Goal: Task Accomplishment & Management: Use online tool/utility

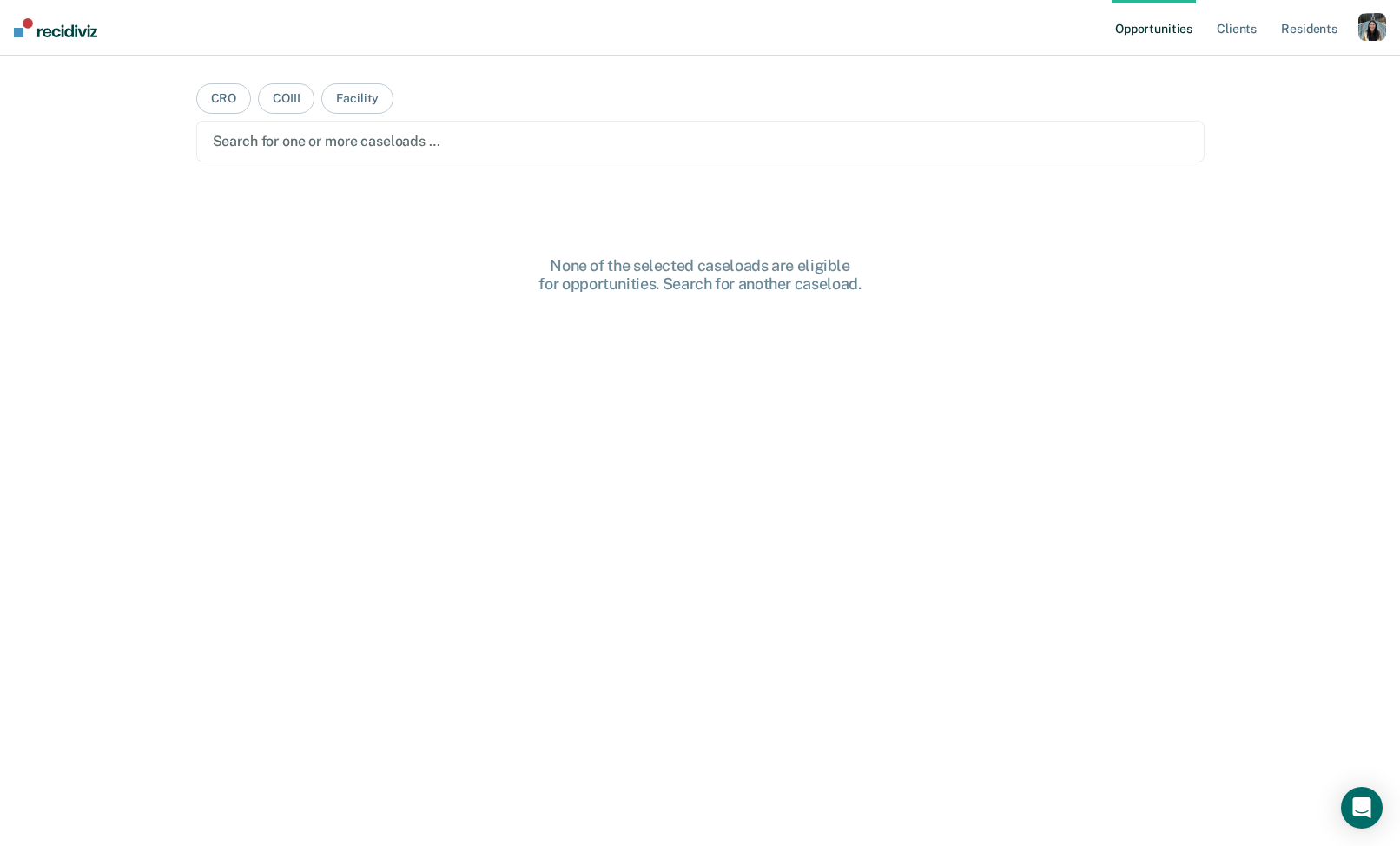
click at [1365, 24] on div "button" at bounding box center [1373, 27] width 28 height 28
click at [1253, 63] on link "Profile" at bounding box center [1303, 70] width 140 height 15
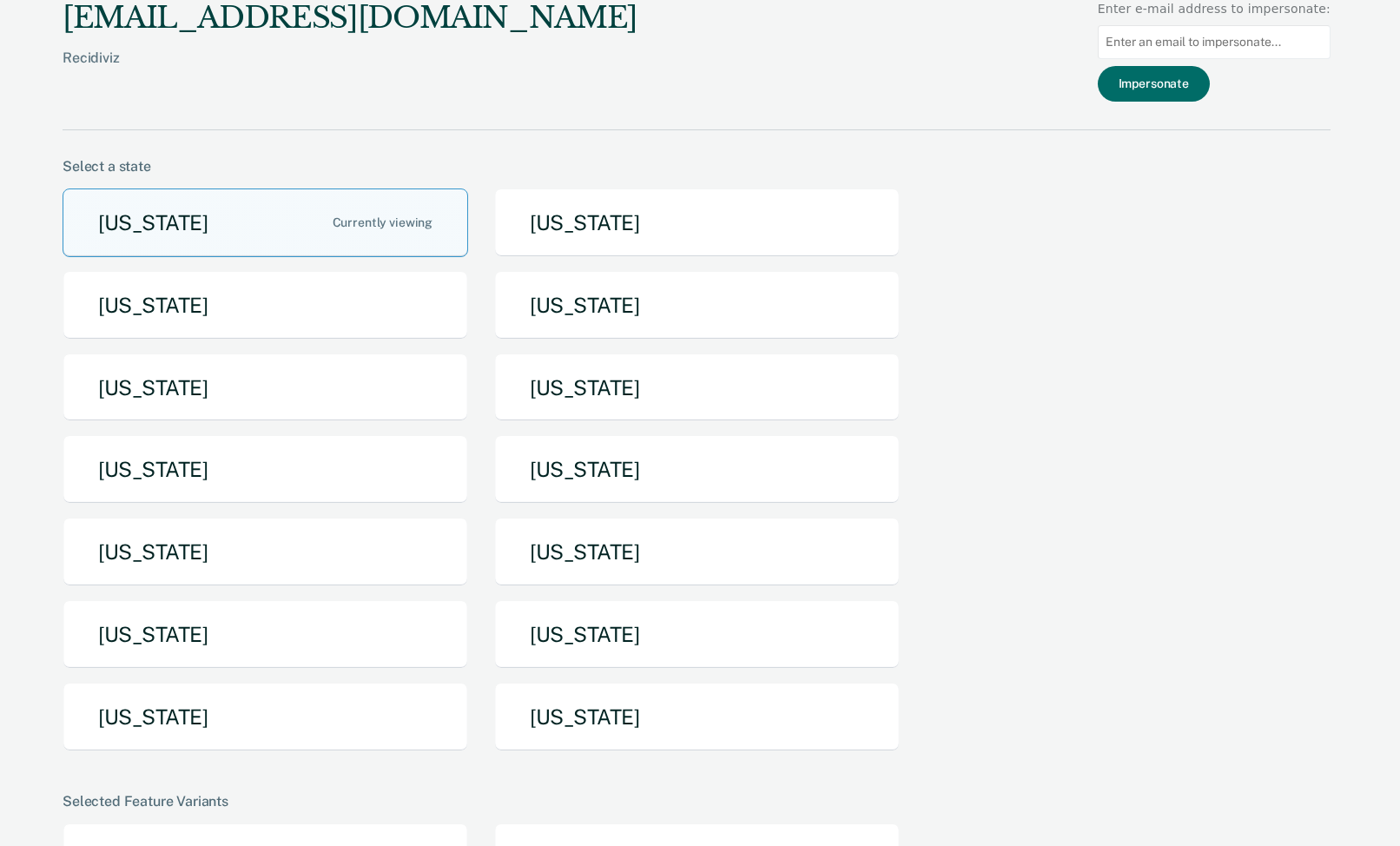
click at [1162, 46] on input at bounding box center [1214, 42] width 233 height 34
paste input "[PERSON_NAME][EMAIL_ADDRESS][PERSON_NAME][DOMAIN_NAME]"
type input "[PERSON_NAME][EMAIL_ADDRESS][PERSON_NAME][DOMAIN_NAME]"
click at [1164, 82] on button "Impersonate" at bounding box center [1154, 83] width 112 height 36
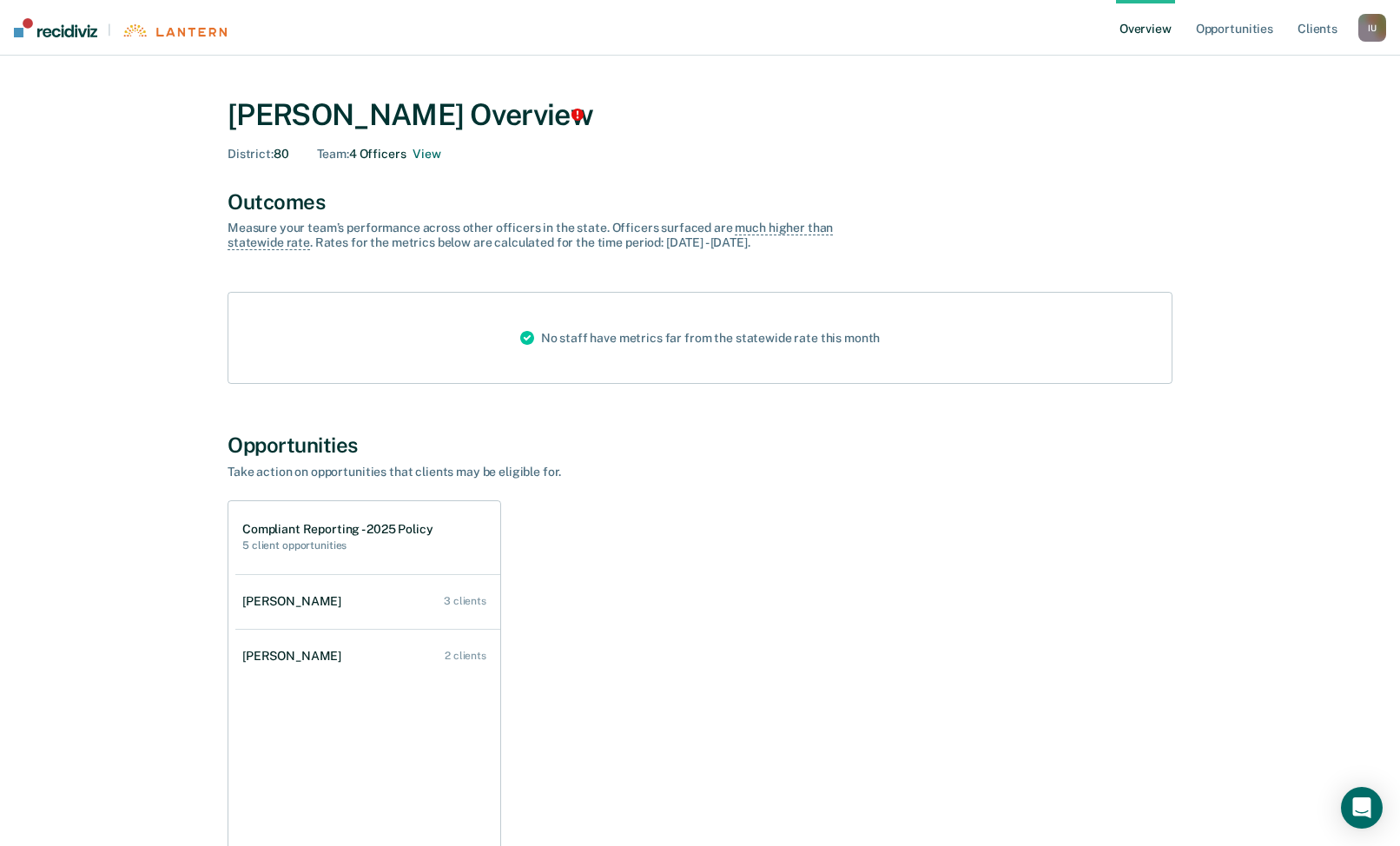
click at [388, 153] on div "Team : 4 Officers View" at bounding box center [380, 153] width 124 height 15
click at [416, 156] on button "View" at bounding box center [427, 153] width 28 height 15
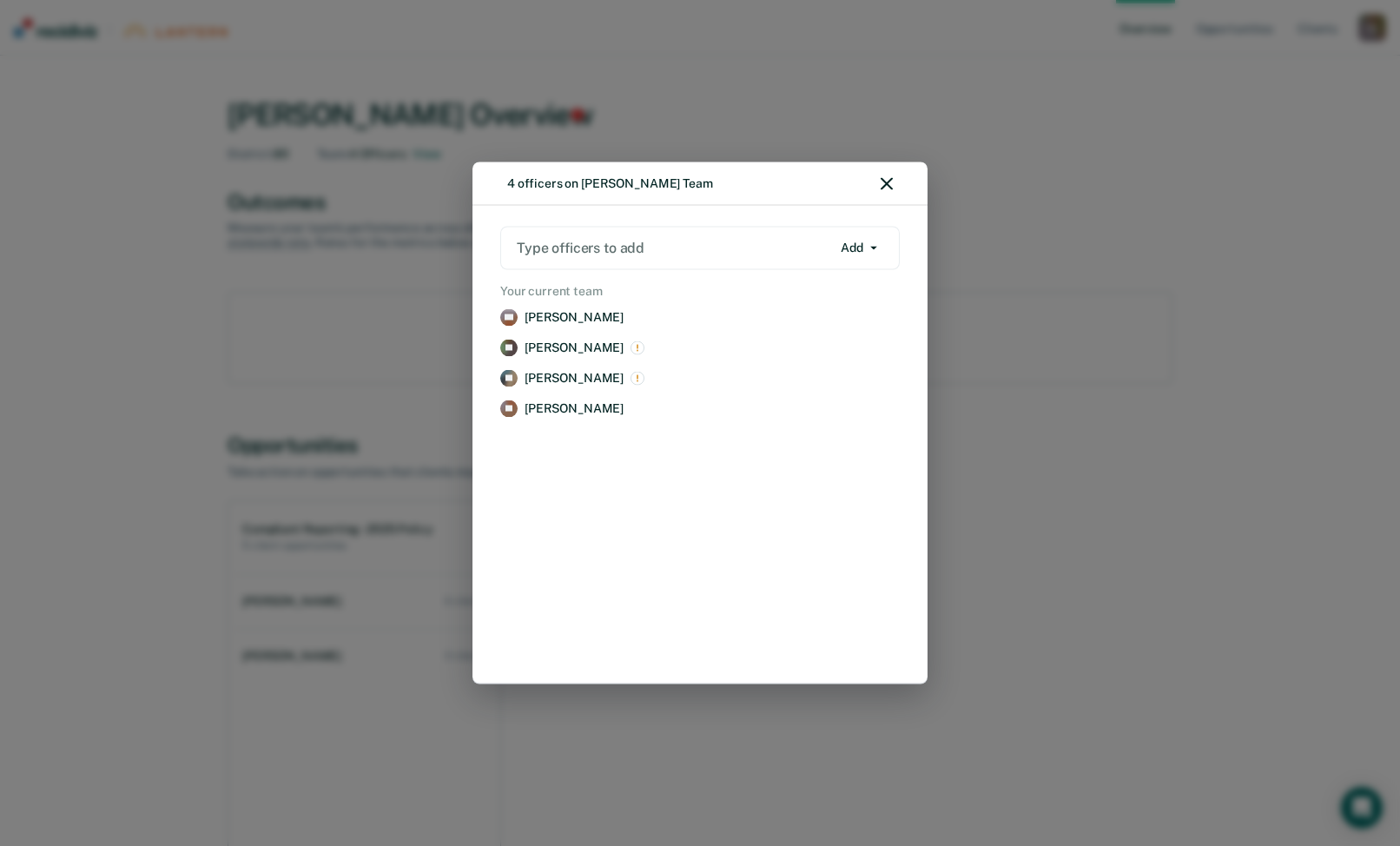
click at [892, 183] on icon "button" at bounding box center [887, 184] width 12 height 12
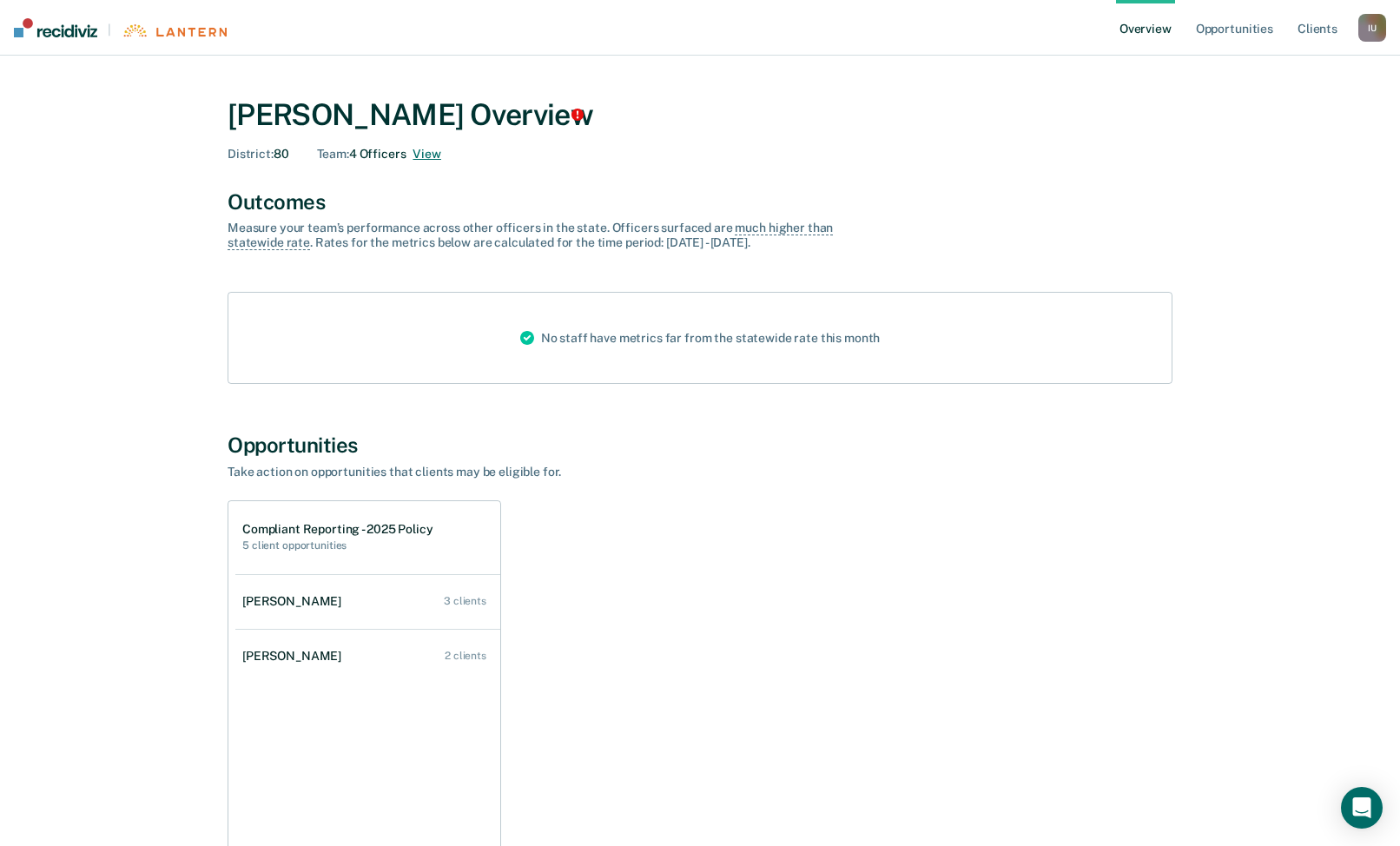
click at [423, 156] on button "View" at bounding box center [427, 153] width 28 height 15
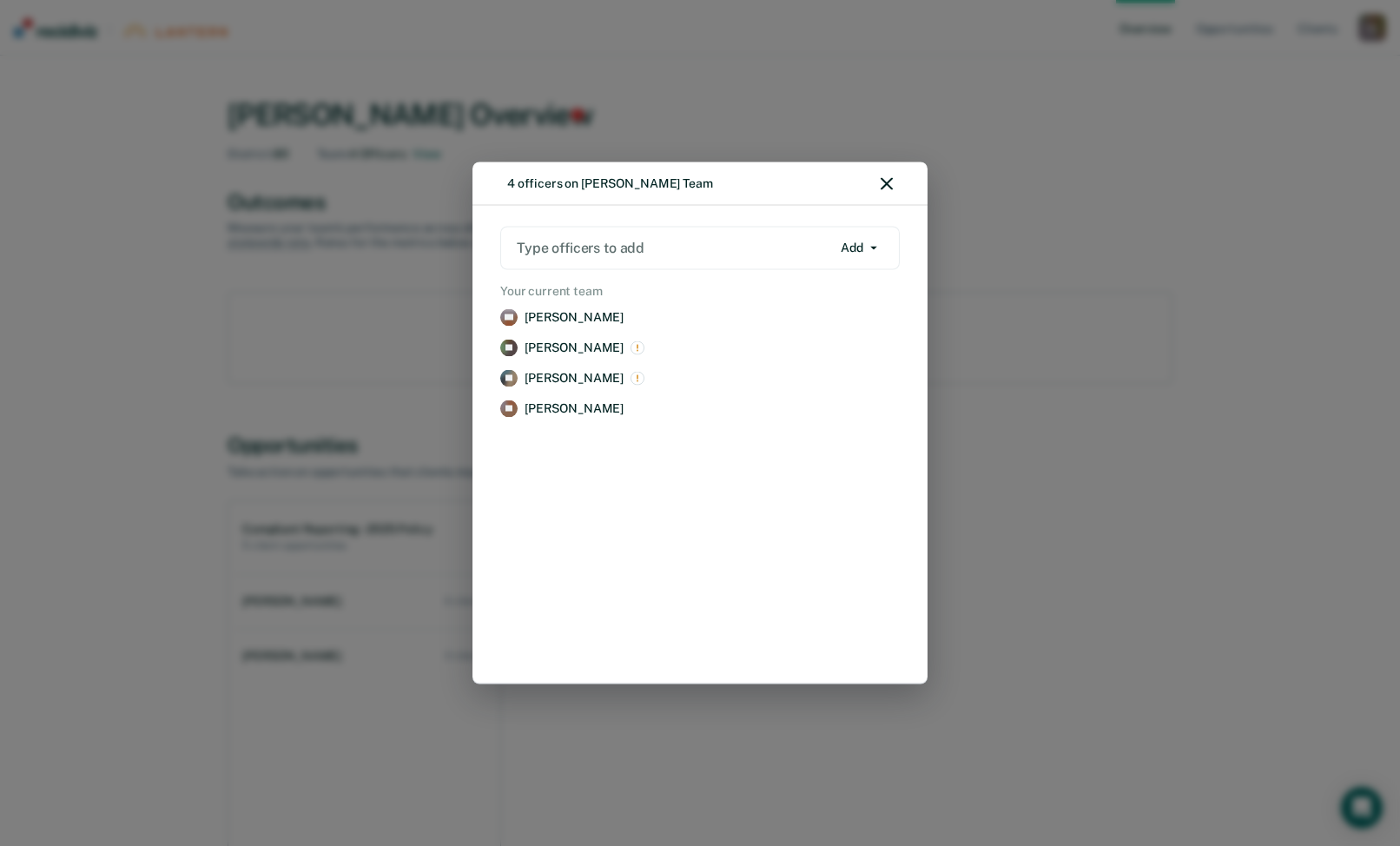
click at [885, 191] on div "4 officers on [PERSON_NAME] Team" at bounding box center [700, 184] width 455 height 44
click at [892, 184] on icon "button" at bounding box center [887, 184] width 12 height 12
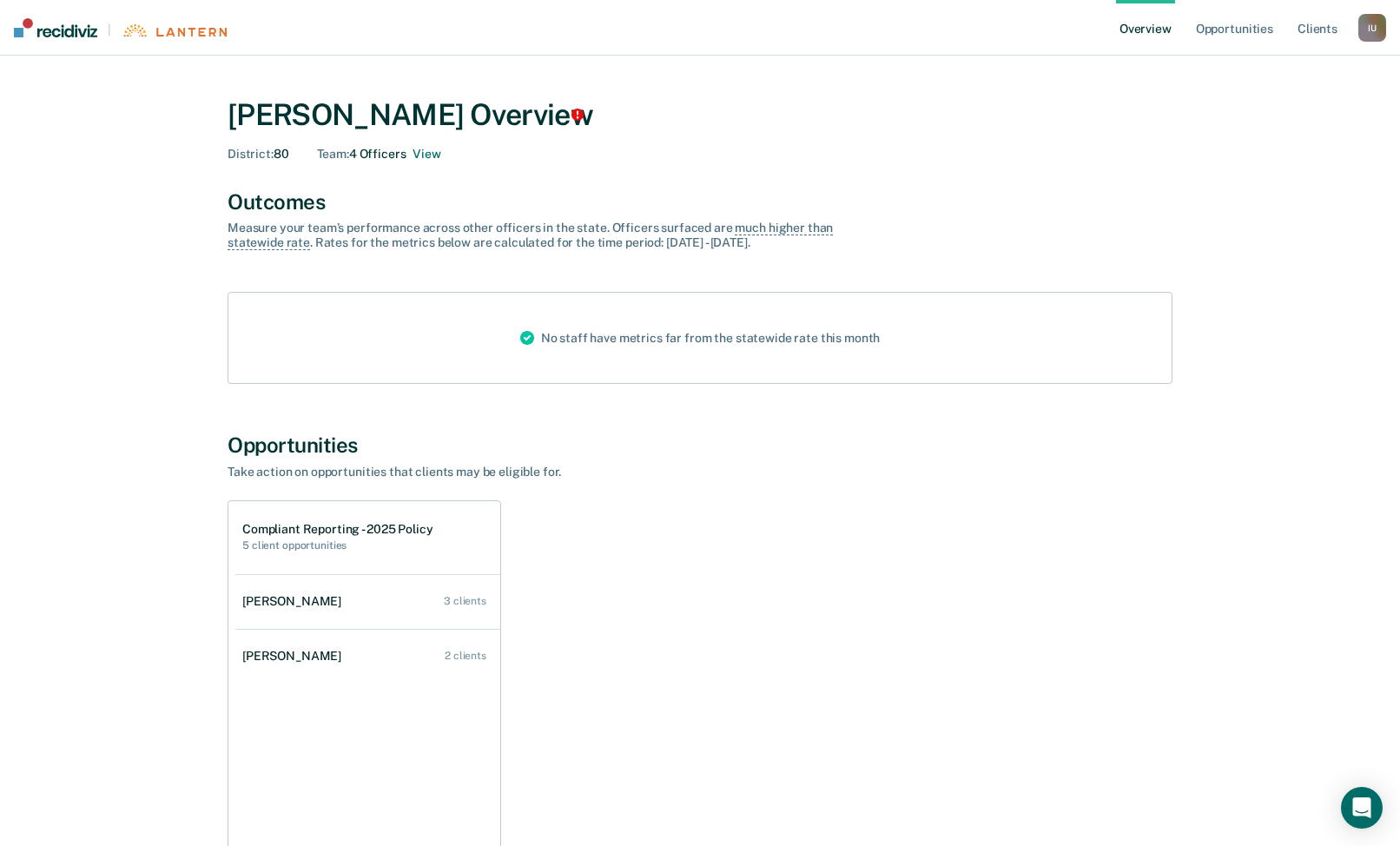
click at [1366, 39] on div "I U" at bounding box center [1373, 28] width 28 height 28
click at [1233, 66] on link "Profile" at bounding box center [1303, 69] width 140 height 15
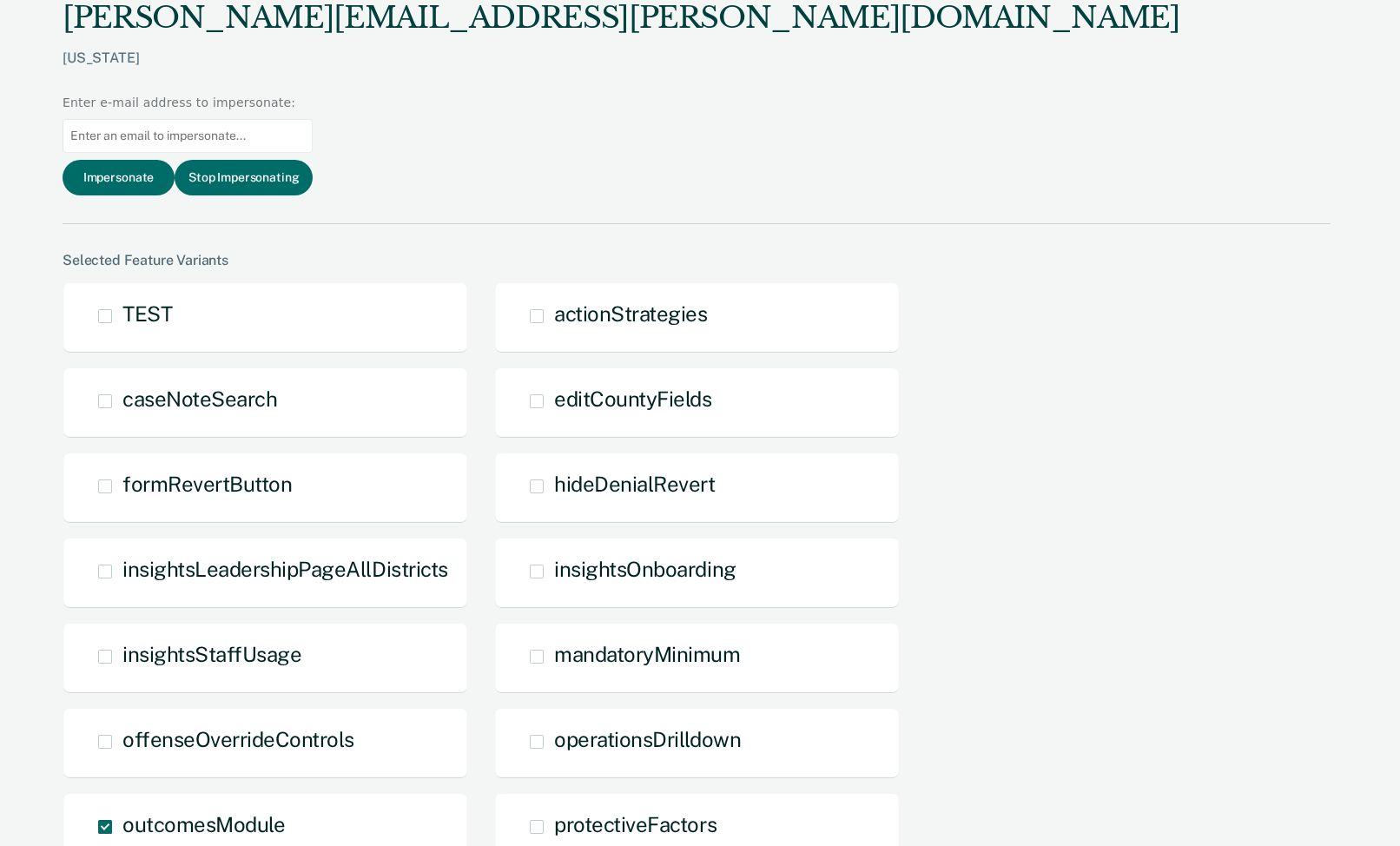
click at [313, 119] on input at bounding box center [187, 136] width 250 height 34
paste input "[PERSON_NAME][EMAIL_ADDRESS][PERSON_NAME][DOMAIN_NAME]"
type input "[PERSON_NAME][EMAIL_ADDRESS][PERSON_NAME][DOMAIN_NAME]"
click at [174, 160] on button "Impersonate" at bounding box center [118, 177] width 112 height 36
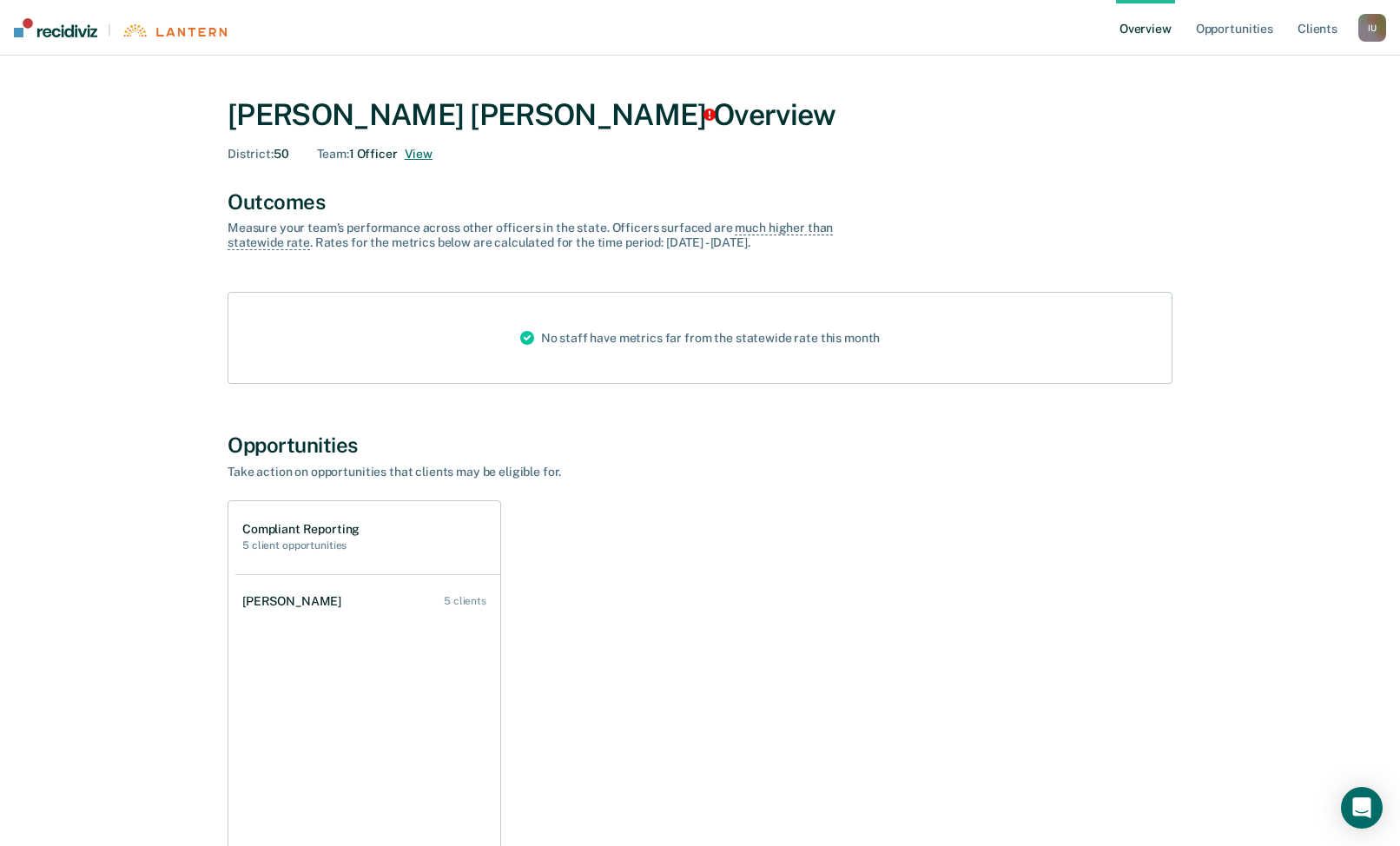
click at [419, 154] on button "View" at bounding box center [419, 153] width 28 height 15
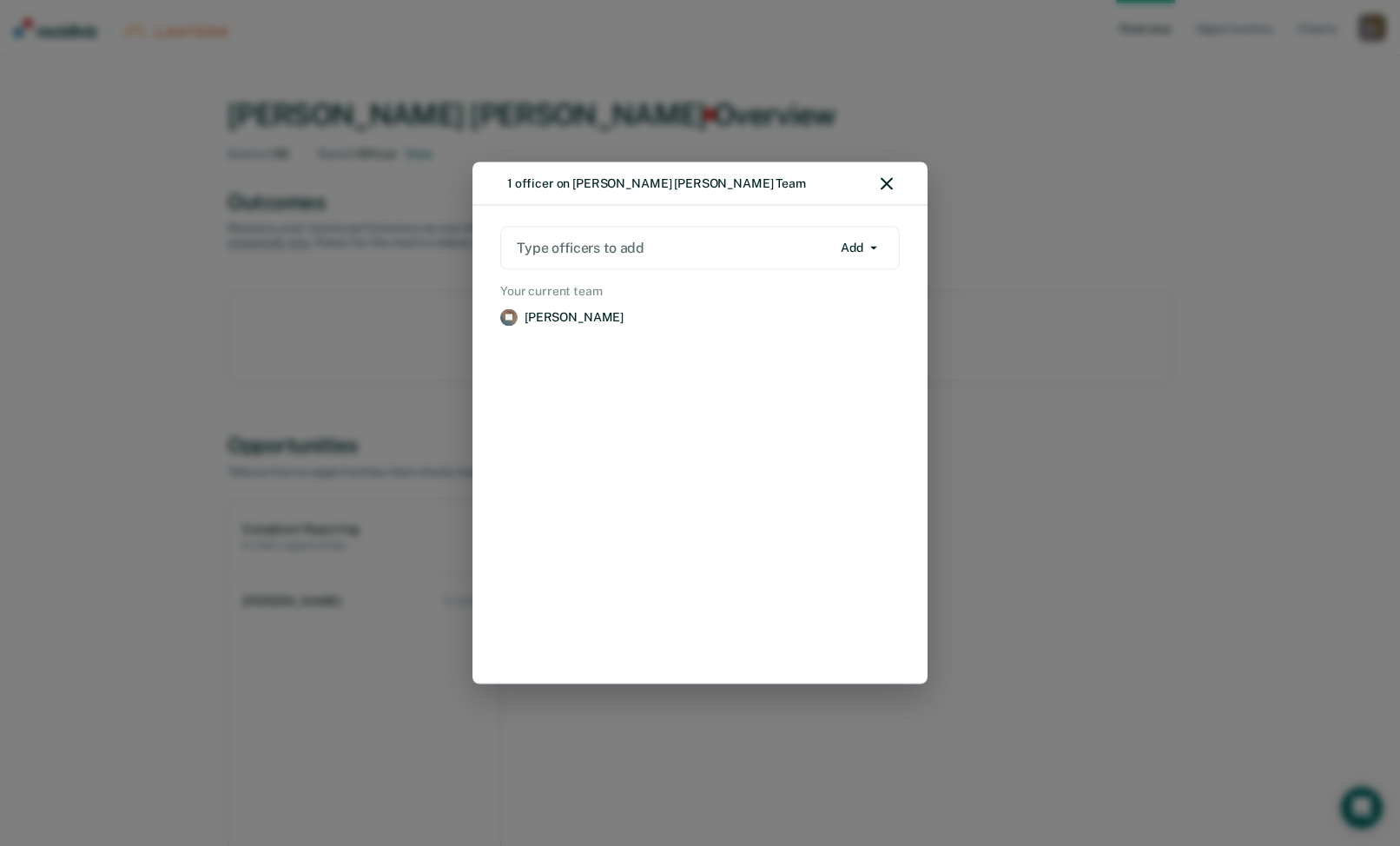
click at [814, 124] on div "1 officer on [PERSON_NAME] [PERSON_NAME] Team Type officers to add Add Add Remo…" at bounding box center [700, 423] width 1400 height 846
